Goal: Task Accomplishment & Management: Manage account settings

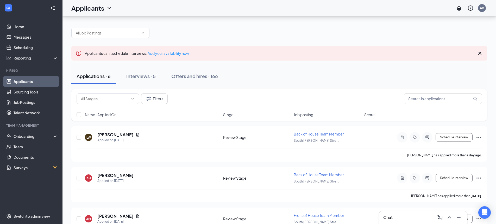
scroll to position [25, 0]
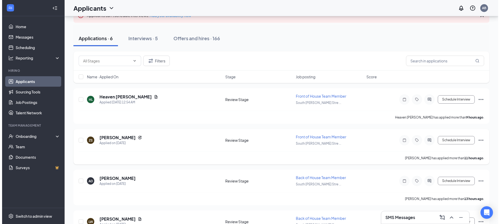
scroll to position [40, 0]
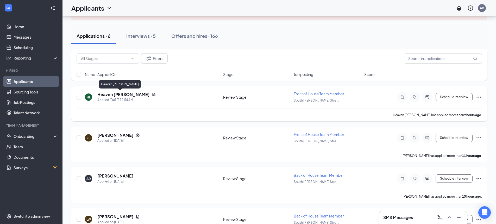
click at [111, 95] on h5 "Heaven [PERSON_NAME]" at bounding box center [123, 94] width 52 height 6
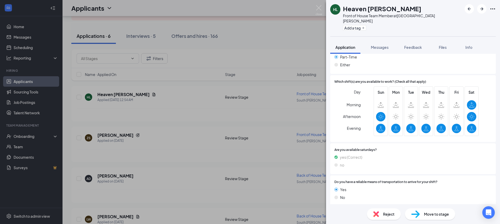
scroll to position [411, 0]
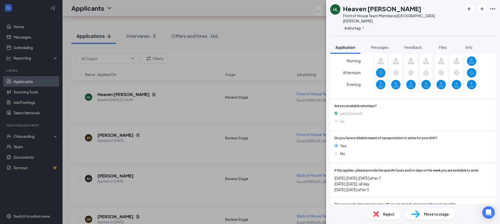
drag, startPoint x: 380, startPoint y: 175, endPoint x: 332, endPoint y: 164, distance: 48.8
click at [332, 164] on div "If this applies, please provide the specific hours and/or days of the week you …" at bounding box center [413, 180] width 166 height 33
click at [287, 112] on div "HL Heaven [PERSON_NAME] Front of House Team Member at [GEOGRAPHIC_DATA][PERSON_…" at bounding box center [250, 112] width 500 height 224
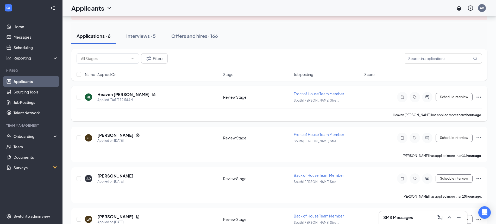
click at [285, 111] on div "Heaven [PERSON_NAME] has applied more than 9 hours ago ." at bounding box center [280, 114] width 406 height 13
click at [109, 137] on h5 "[PERSON_NAME]" at bounding box center [115, 135] width 36 height 6
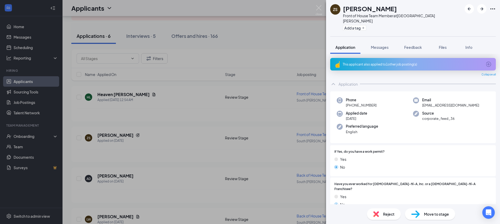
click at [377, 62] on div "This applicant also applied to 1 other job posting(s)" at bounding box center [413, 64] width 140 height 4
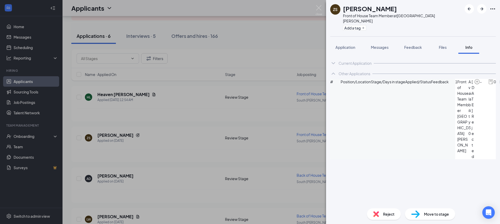
click at [499, 85] on icon "ArrowCircle" at bounding box center [502, 82] width 6 height 6
click at [333, 60] on icon "ChevronDown" at bounding box center [333, 63] width 6 height 6
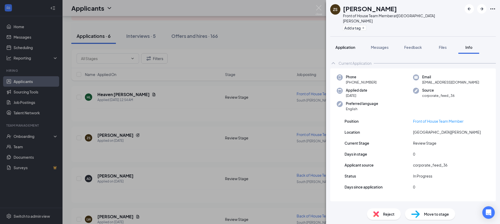
click at [347, 45] on span "Application" at bounding box center [346, 47] width 20 height 5
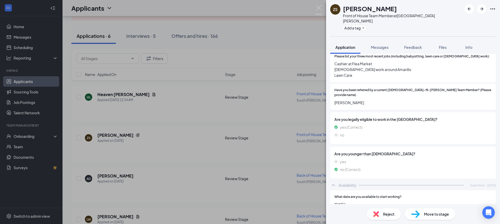
scroll to position [161, 0]
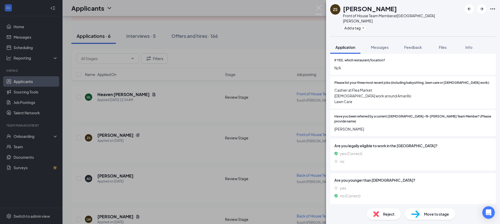
drag, startPoint x: 370, startPoint y: 113, endPoint x: 331, endPoint y: 114, distance: 38.3
click at [331, 114] on div "Have you been referred by a current [DEMOGRAPHIC_DATA]-fil-[PERSON_NAME] Team M…" at bounding box center [413, 123] width 166 height 26
copy span "[PERSON_NAME]"
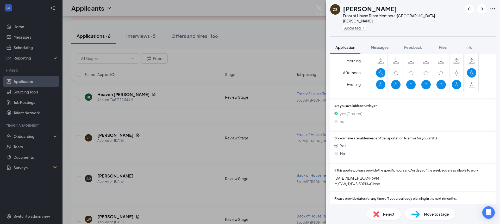
scroll to position [504, 0]
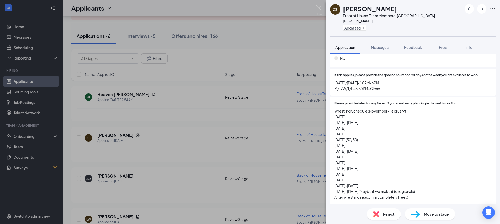
click at [319, 10] on img at bounding box center [319, 10] width 7 height 10
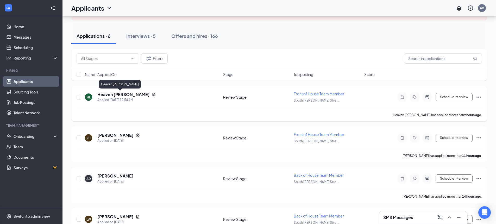
click at [119, 94] on h5 "Heaven [PERSON_NAME]" at bounding box center [123, 94] width 52 height 6
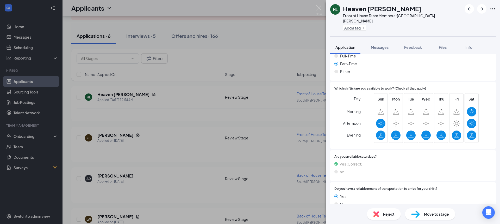
scroll to position [432, 0]
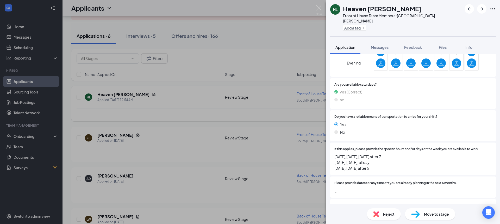
click at [320, 6] on img at bounding box center [319, 10] width 7 height 10
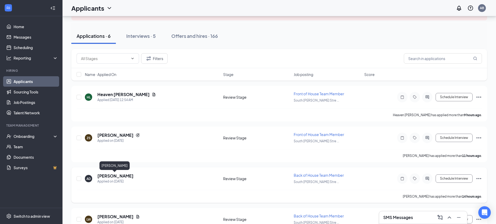
click at [116, 174] on h5 "[PERSON_NAME]" at bounding box center [115, 176] width 36 height 6
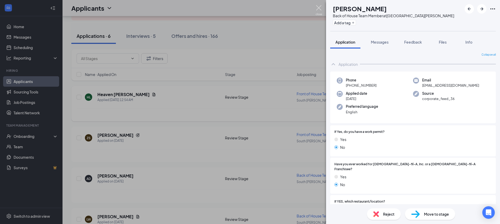
click at [320, 5] on img at bounding box center [319, 10] width 7 height 10
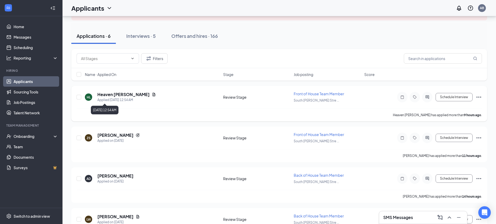
click at [101, 94] on h5 "Heaven [PERSON_NAME]" at bounding box center [123, 94] width 52 height 6
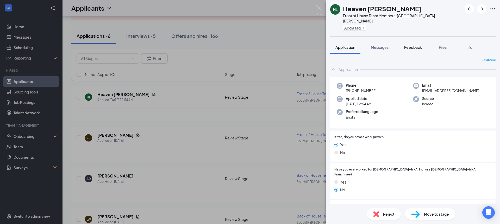
click at [426, 41] on div "Application Messages Feedback Files Info" at bounding box center [413, 47] width 166 height 13
click at [419, 45] on span "Feedback" at bounding box center [413, 47] width 18 height 5
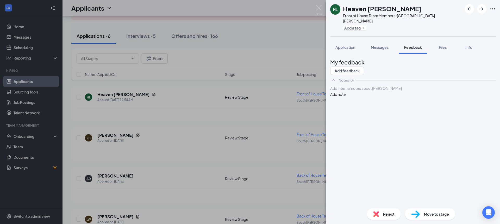
click at [398, 91] on div at bounding box center [413, 87] width 165 height 5
click at [346, 97] on button "Add note" at bounding box center [338, 94] width 16 height 6
click at [481, 8] on icon "ArrowRight" at bounding box center [482, 9] width 6 height 6
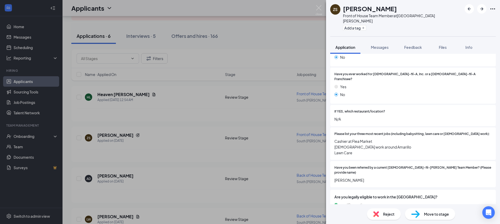
scroll to position [158, 0]
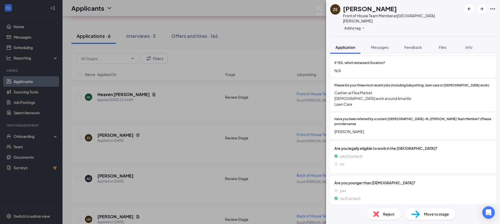
click at [390, 214] on span "Reject" at bounding box center [388, 214] width 11 height 6
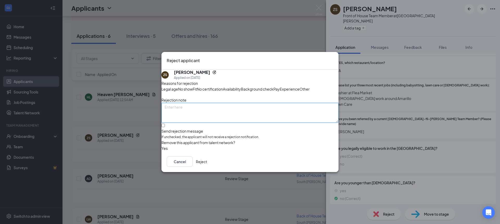
click at [217, 112] on textarea at bounding box center [250, 113] width 177 height 20
type textarea "Extremely inappropriate voicemail message AS"
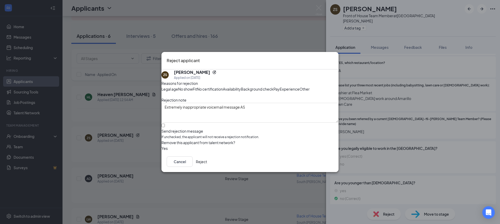
click at [207, 167] on button "Reject" at bounding box center [201, 161] width 11 height 10
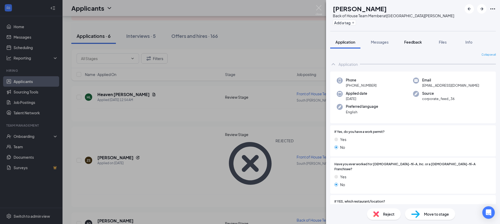
click at [409, 40] on button "Feedback" at bounding box center [413, 41] width 28 height 13
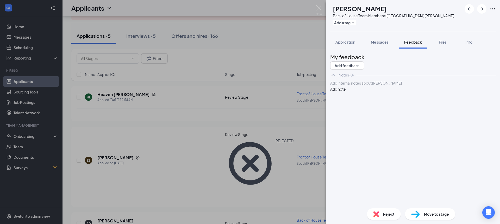
click at [366, 86] on div at bounding box center [413, 82] width 165 height 5
click at [346, 92] on button "Add note" at bounding box center [338, 89] width 16 height 6
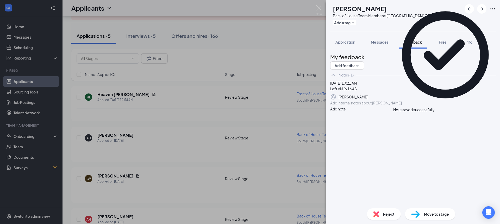
click at [313, 6] on div "AD [PERSON_NAME] Back of House Team Member at [GEOGRAPHIC_DATA][PERSON_NAME] Ad…" at bounding box center [250, 112] width 500 height 224
click at [315, 7] on div "Applicants AB" at bounding box center [282, 8] width 438 height 16
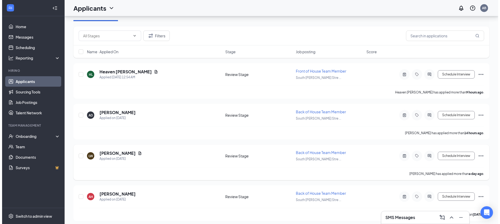
scroll to position [86, 0]
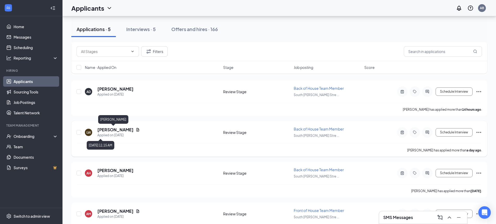
click at [105, 129] on h5 "[PERSON_NAME]" at bounding box center [115, 130] width 36 height 6
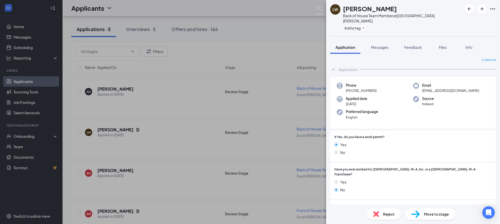
drag, startPoint x: 417, startPoint y: 46, endPoint x: 426, endPoint y: 50, distance: 9.7
click at [417, 46] on button "Feedback" at bounding box center [413, 47] width 28 height 13
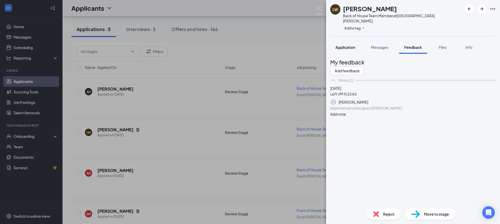
click at [344, 45] on span "Application" at bounding box center [346, 47] width 20 height 5
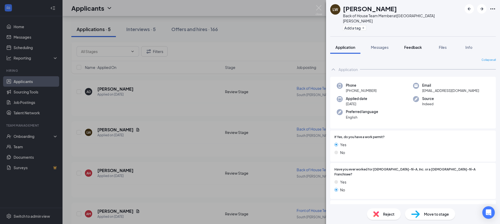
click at [420, 45] on span "Feedback" at bounding box center [413, 47] width 18 height 5
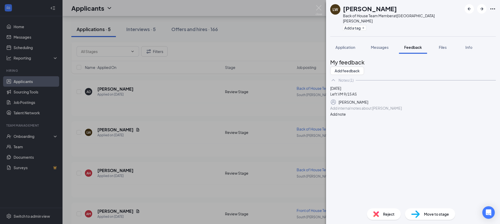
click at [363, 117] on div "Add internal notes about [PERSON_NAME] Add note" at bounding box center [413, 111] width 166 height 12
click at [363, 111] on div at bounding box center [413, 107] width 165 height 5
click at [346, 117] on button "Add note" at bounding box center [338, 114] width 16 height 6
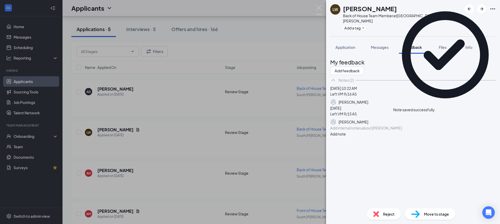
click at [436, 107] on icon "Cross" at bounding box center [436, 107] width 0 height 0
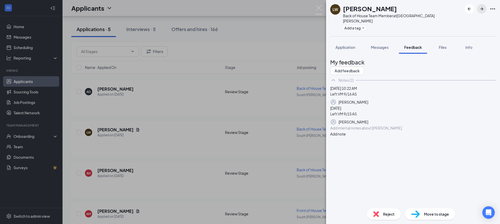
click at [481, 10] on icon "ArrowRight" at bounding box center [482, 9] width 6 height 6
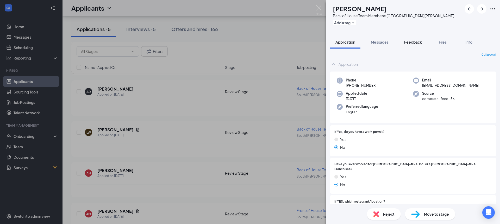
click at [413, 42] on span "Feedback" at bounding box center [413, 42] width 18 height 5
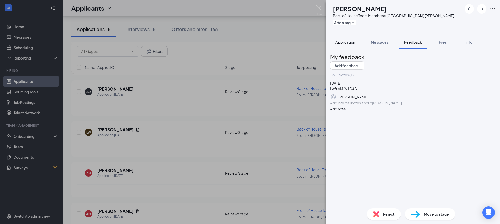
drag, startPoint x: 341, startPoint y: 44, endPoint x: 345, endPoint y: 47, distance: 4.8
click at [341, 44] on span "Application" at bounding box center [346, 42] width 20 height 5
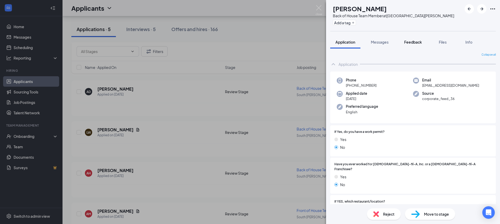
click at [411, 45] on button "Feedback" at bounding box center [413, 41] width 28 height 13
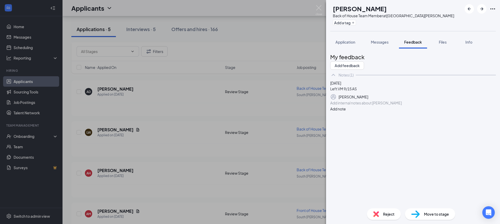
click at [391, 106] on div at bounding box center [413, 102] width 165 height 5
click at [346, 112] on button "Add note" at bounding box center [338, 109] width 16 height 6
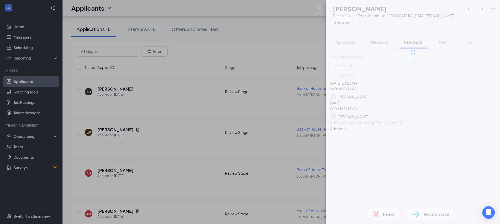
click at [484, 8] on div at bounding box center [413, 52] width 174 height 104
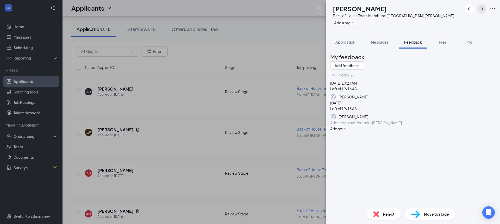
click at [482, 9] on icon "ArrowRight" at bounding box center [482, 8] width 3 height 3
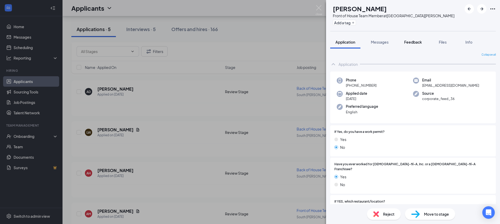
click at [415, 38] on button "Feedback" at bounding box center [413, 41] width 28 height 13
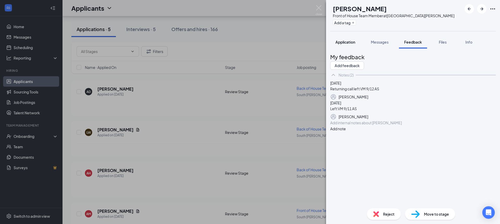
click at [349, 43] on div "AM [PERSON_NAME] Front of House Team Member at [GEOGRAPHIC_DATA][PERSON_NAME] A…" at bounding box center [413, 112] width 174 height 224
click at [347, 38] on button "Application" at bounding box center [345, 41] width 30 height 13
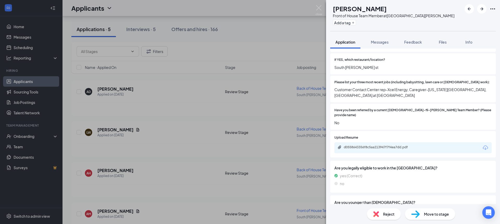
scroll to position [122, 0]
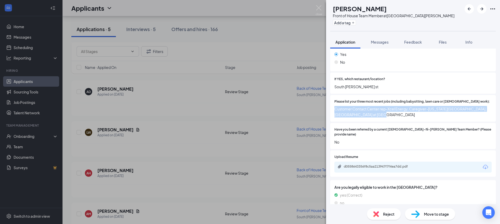
drag, startPoint x: 386, startPoint y: 108, endPoint x: 331, endPoint y: 103, distance: 55.8
click at [331, 103] on div "Please list your three most recent jobs (including babysitting, lawn care or [D…" at bounding box center [413, 108] width 166 height 27
copy span "Customer Contact Center rep-Xcel Energy, Caregiver-[US_STATE][GEOGRAPHIC_DATA],…"
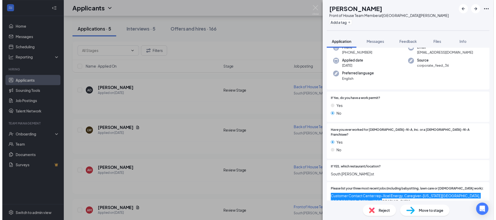
scroll to position [0, 0]
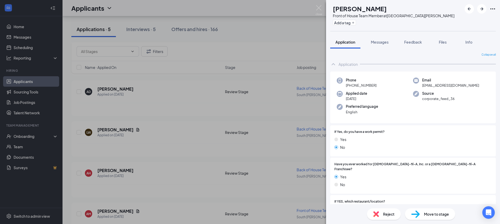
drag, startPoint x: 400, startPoint y: 9, endPoint x: 342, endPoint y: 10, distance: 57.9
click at [342, 10] on div "AM [PERSON_NAME] Front of House Team Member at [GEOGRAPHIC_DATA][PERSON_NAME] A…" at bounding box center [392, 15] width 124 height 23
copy h1 "[PERSON_NAME]"
drag, startPoint x: 377, startPoint y: 85, endPoint x: 351, endPoint y: 86, distance: 26.4
click at [351, 86] on div "Phone [PHONE_NUMBER]" at bounding box center [375, 82] width 76 height 11
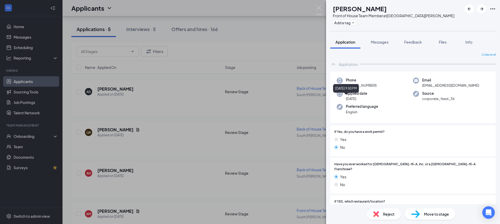
copy span "[PHONE_NUMBER]"
click at [414, 40] on span "Feedback" at bounding box center [413, 42] width 18 height 5
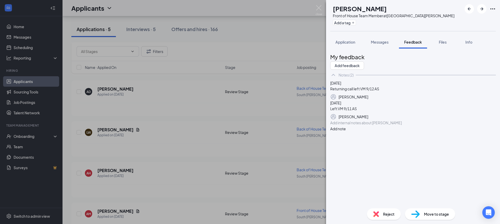
click at [380, 131] on div "Add internal notes about [PERSON_NAME] Add note" at bounding box center [413, 126] width 166 height 12
click at [379, 131] on div "Add internal notes about [PERSON_NAME] Add note" at bounding box center [413, 126] width 166 height 12
click at [380, 125] on div at bounding box center [413, 122] width 165 height 5
click at [346, 131] on button "Add note" at bounding box center [338, 129] width 16 height 6
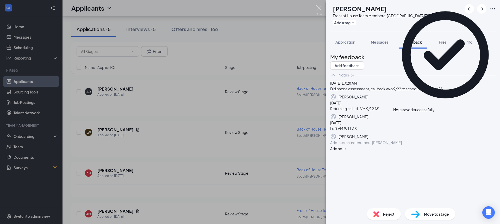
drag, startPoint x: 318, startPoint y: 8, endPoint x: 308, endPoint y: 67, distance: 60.7
click at [318, 8] on img at bounding box center [319, 10] width 7 height 10
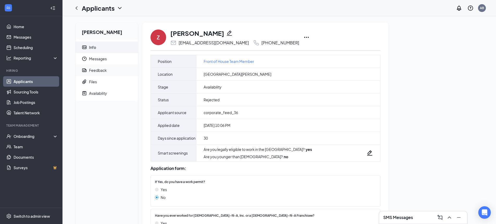
click at [98, 70] on div "Feedback" at bounding box center [98, 69] width 18 height 5
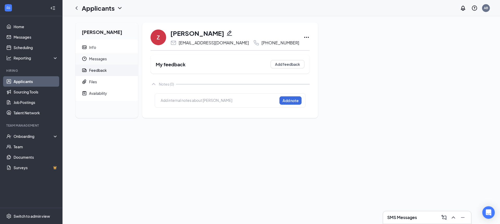
click at [101, 59] on span "Messages" at bounding box center [111, 58] width 45 height 11
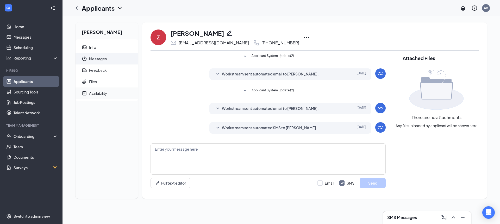
click at [98, 93] on div "Availability" at bounding box center [98, 92] width 18 height 5
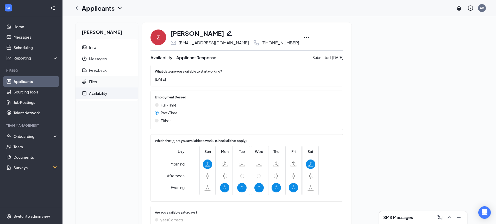
click at [101, 80] on span "Files" at bounding box center [111, 81] width 45 height 11
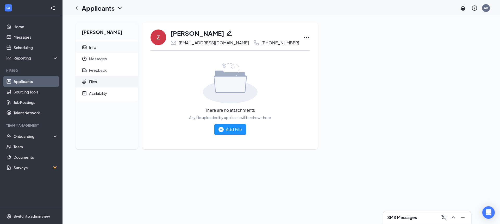
click at [95, 43] on span "Info" at bounding box center [111, 46] width 45 height 11
